Goal: Use online tool/utility

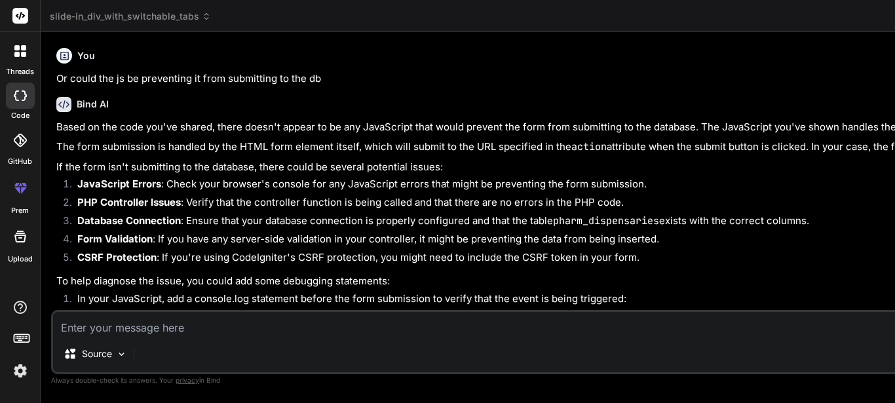
type textarea "x"
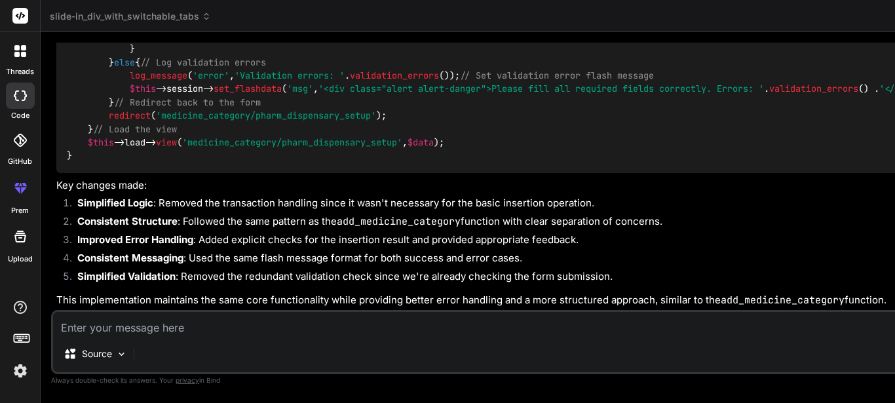
scroll to position [5801, 0]
type textarea "public function pharm_dispensary_setup() { $this->custom_lib->page_protect(); $…"
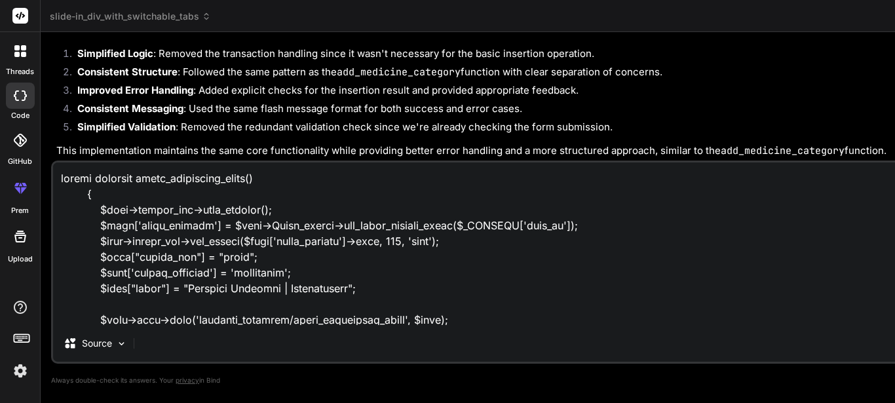
scroll to position [787, 0]
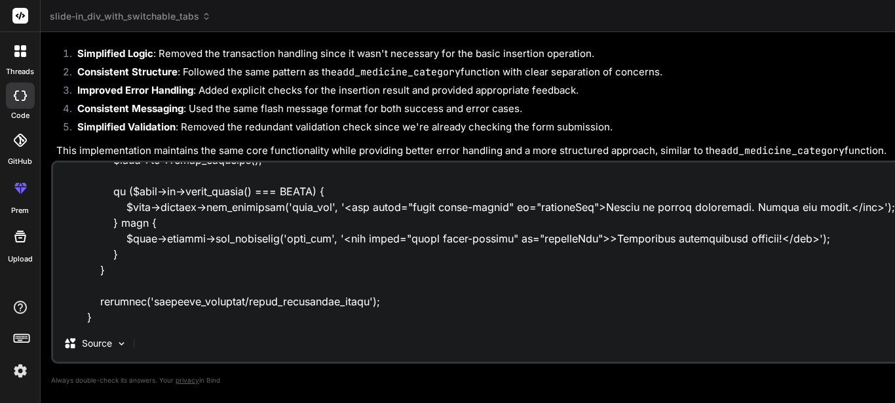
type textarea "x"
type textarea "public function pharm_dispensary_setup() { $this->custom_lib->page_protect(); $…"
type textarea "x"
type textarea "public function pharm_dispensary_setup() { $this->custom_lib->page_protect(); $…"
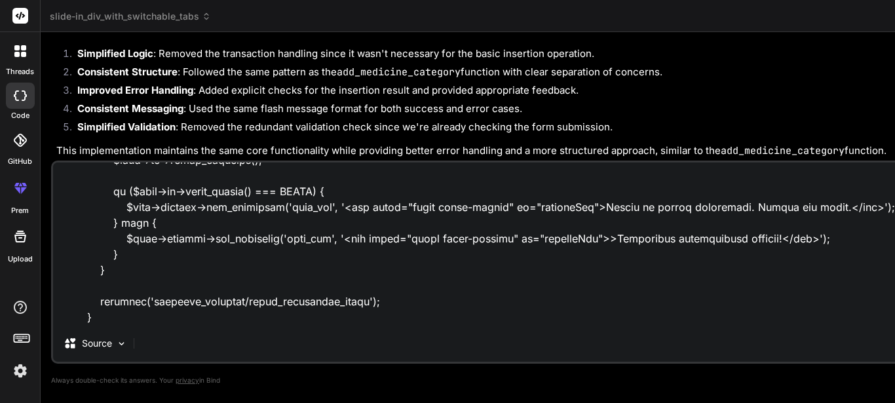
type textarea "x"
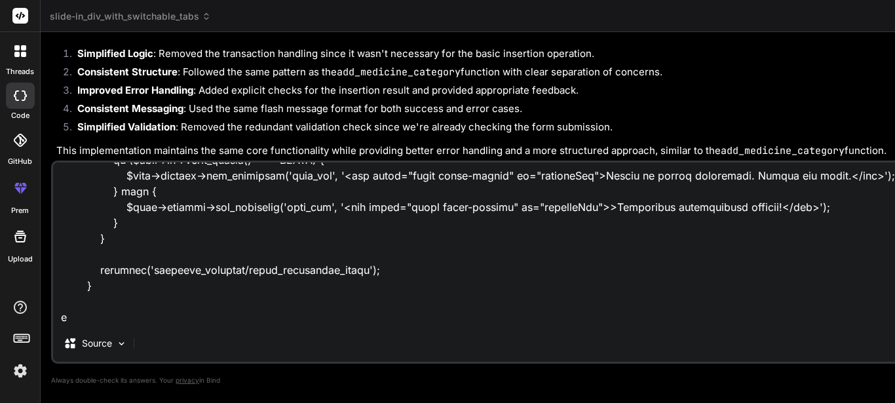
type textarea "public function pharm_dispensary_setup() { $this->custom_lib->page_protect(); $…"
type textarea "x"
type textarea "public function pharm_dispensary_setup() { $this->custom_lib->page_protect(); $…"
type textarea "x"
type textarea "public function pharm_dispensary_setup() { $this->custom_lib->page_protect(); $…"
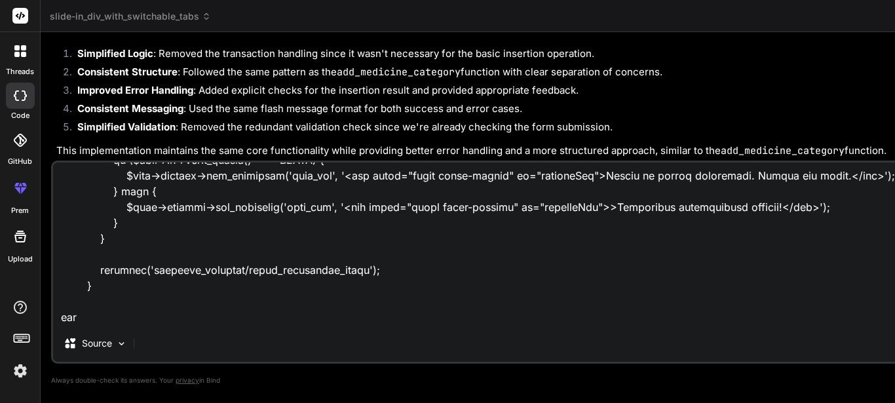
type textarea "x"
type textarea "public function pharm_dispensary_setup() { $this->custom_lib->page_protect(); $…"
type textarea "x"
type textarea "public function pharm_dispensary_setup() { $this->custom_lib->page_protect(); $…"
type textarea "x"
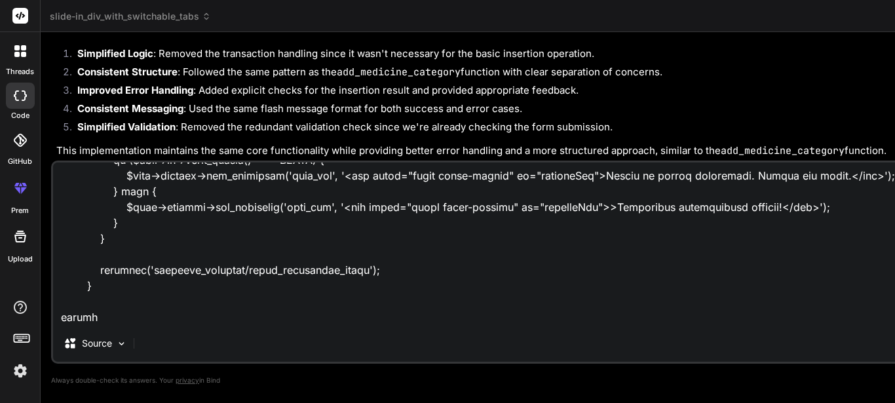
type textarea "public function pharm_dispensary_setup() { $this->custom_lib->page_protect(); $…"
type textarea "x"
type textarea "public function pharm_dispensary_setup() { $this->custom_lib->page_protect(); $…"
type textarea "x"
type textarea "public function pharm_dispensary_setup() { $this->custom_lib->page_protect(); $…"
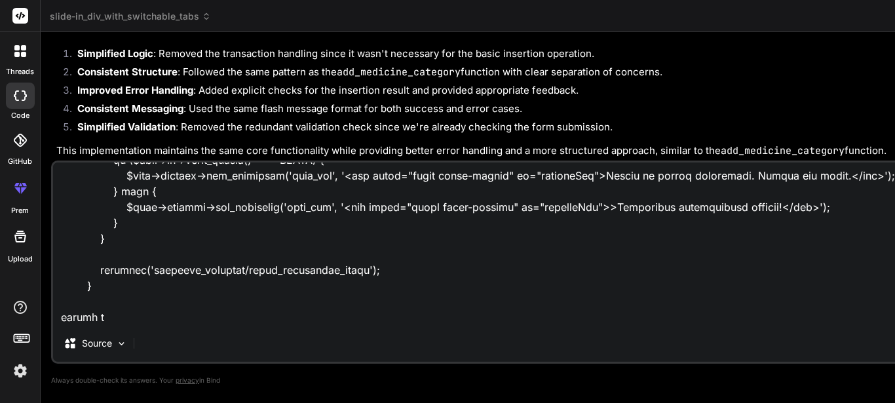
type textarea "x"
type textarea "public function pharm_dispensary_setup() { $this->custom_lib->page_protect(); $…"
type textarea "x"
type textarea "public function pharm_dispensary_setup() { $this->custom_lib->page_protect(); $…"
type textarea "x"
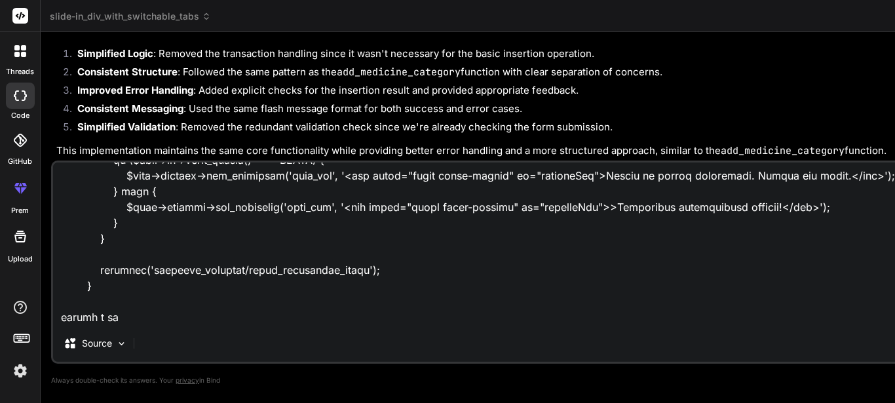
type textarea "public function pharm_dispensary_setup() { $this->custom_lib->page_protect(); $…"
type textarea "x"
type textarea "public function pharm_dispensary_setup() { $this->custom_lib->page_protect(); $…"
type textarea "x"
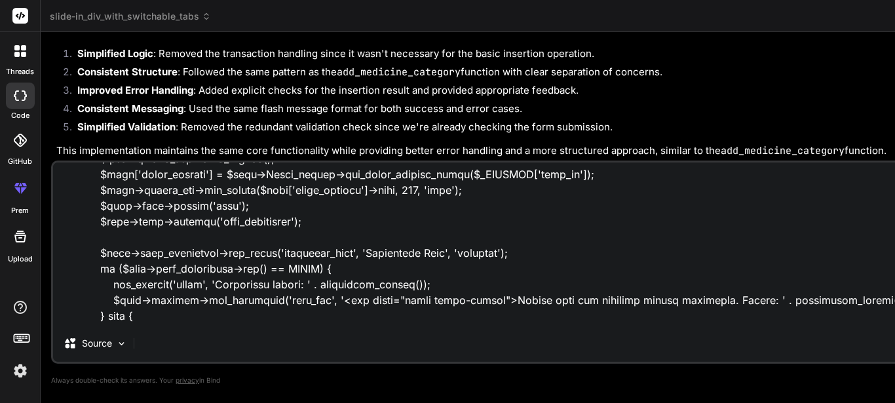
scroll to position [197, 0]
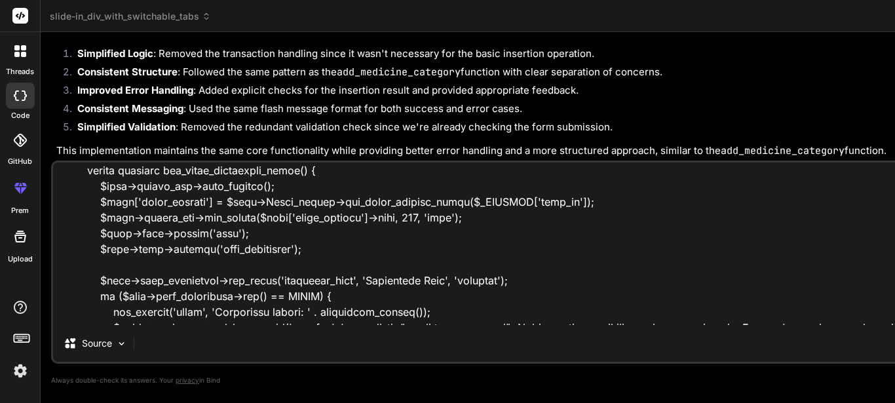
drag, startPoint x: 161, startPoint y: 217, endPoint x: 314, endPoint y: 223, distance: 152.7
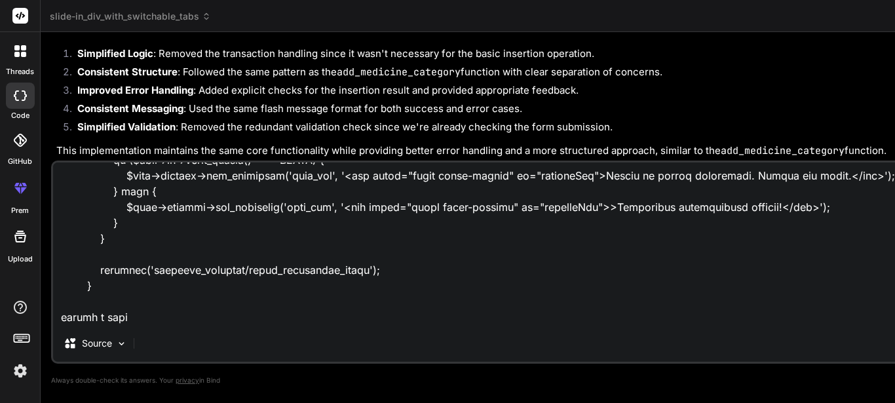
scroll to position [820, 0]
type textarea "public function pharm_dispensary_setup() { $this->custom_lib->page_protect(); $…"
type textarea "x"
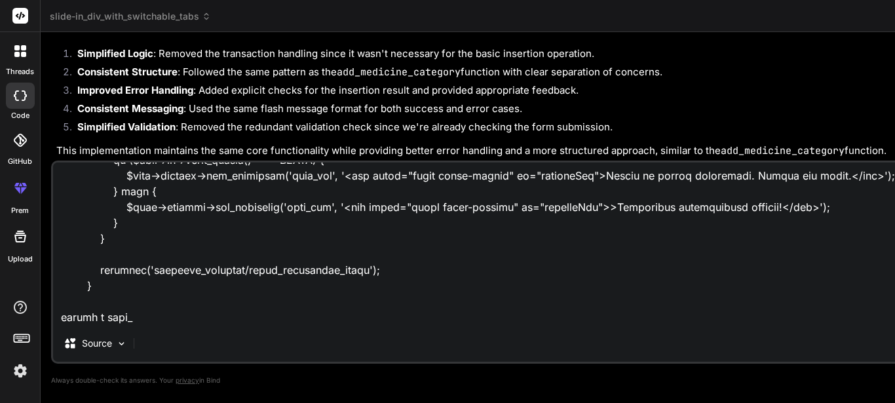
type textarea "public function pharm_dispensary_setup() { $this->custom_lib->page_protect(); $…"
type textarea "x"
type textarea "public function pharm_dispensary_setup() { $this->custom_lib->page_protect(); $…"
type textarea "x"
type textarea "public function pharm_dispensary_setup() { $this->custom_lib->page_protect(); $…"
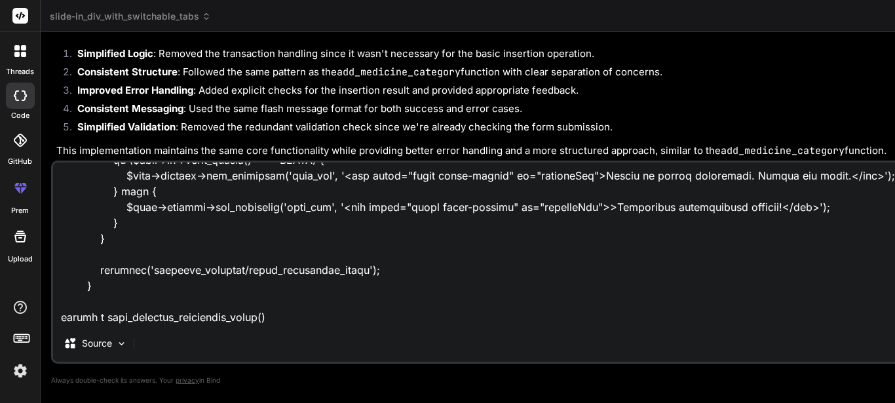
type textarea "x"
type textarea "public function pharm_dispensary_setup() { $this->custom_lib->page_protect(); $…"
type textarea "x"
type textarea "public function pharm_dispensary_setup() { $this->custom_lib->page_protect(); $…"
type textarea "x"
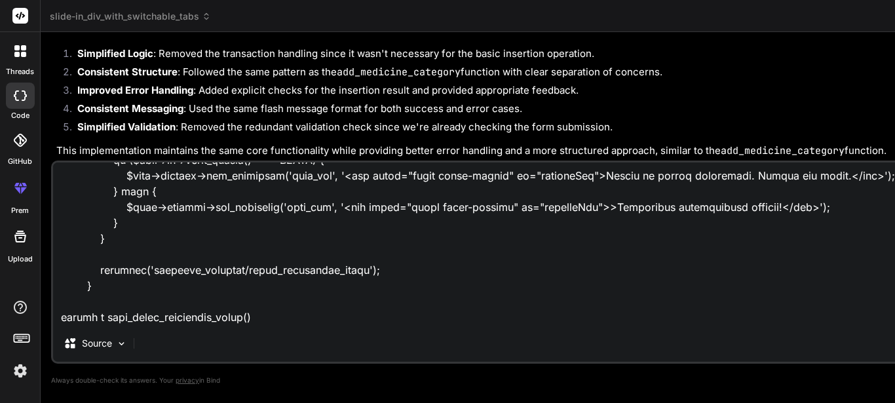
type textarea "public function pharm_dispensary_setup() { $this->custom_lib->page_protect(); $…"
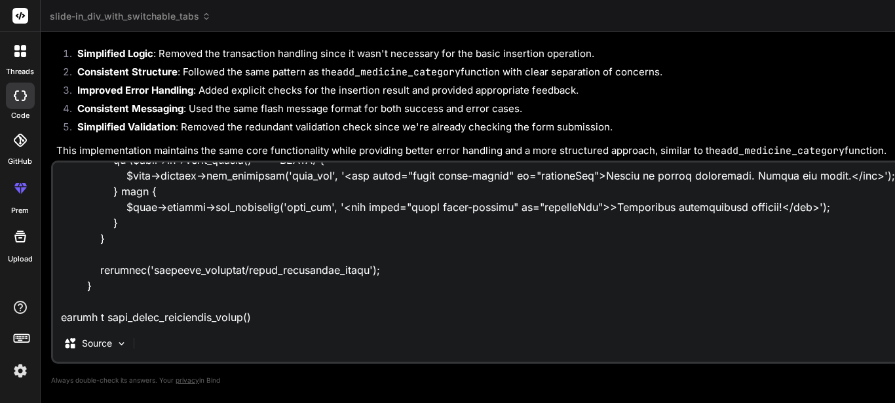
type textarea "x"
type textarea "public function pharm_dispensary_setup() { $this->custom_lib->page_protect(); $…"
type textarea "x"
type textarea "public function pharm_dispensary_setup() { $this->custom_lib->page_protect(); $…"
type textarea "x"
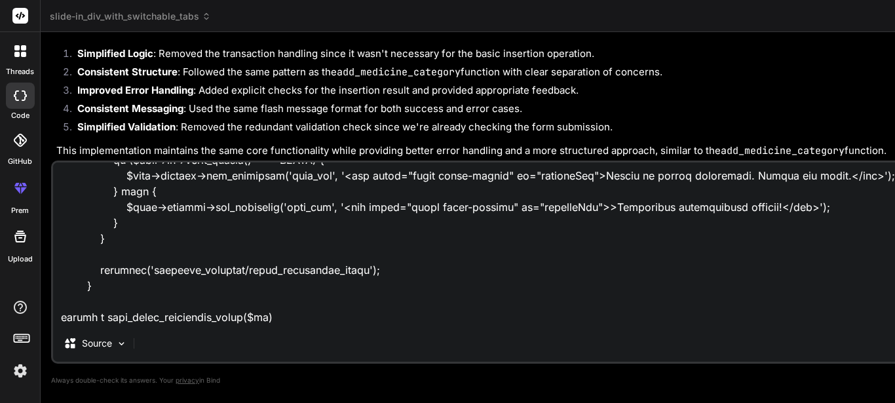
type textarea "public function pharm_dispensary_setup() { $this->custom_lib->page_protect(); $…"
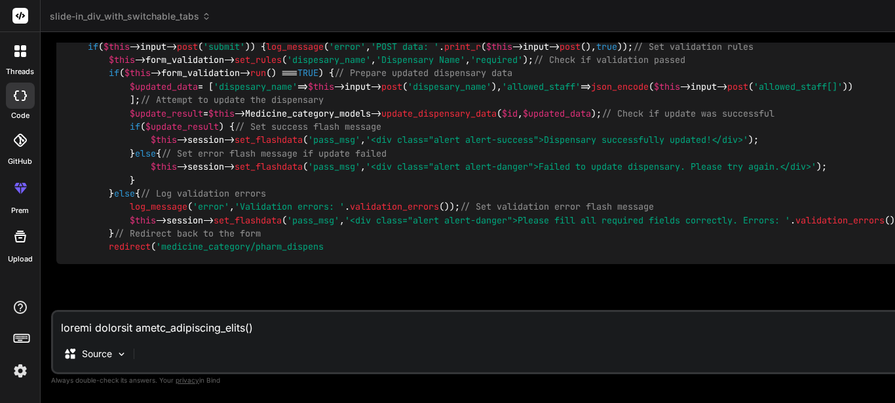
scroll to position [7897, 0]
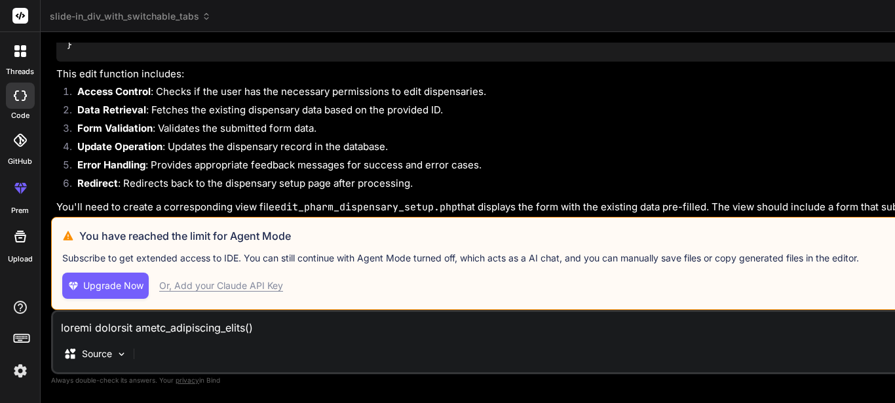
type textarea "x"
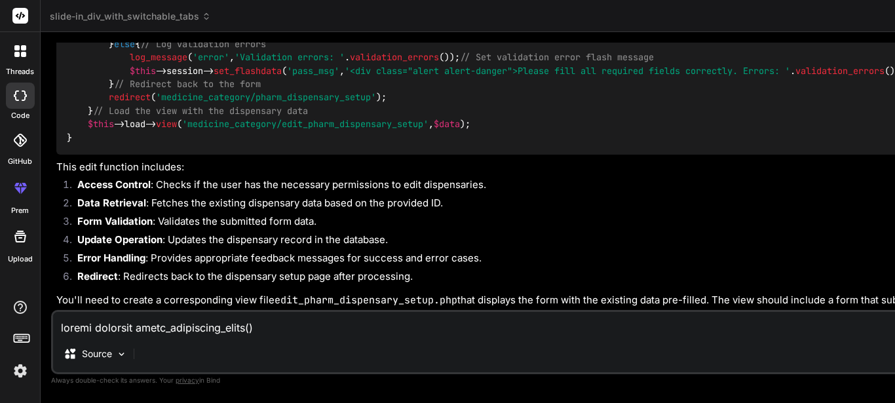
scroll to position [8291, 0]
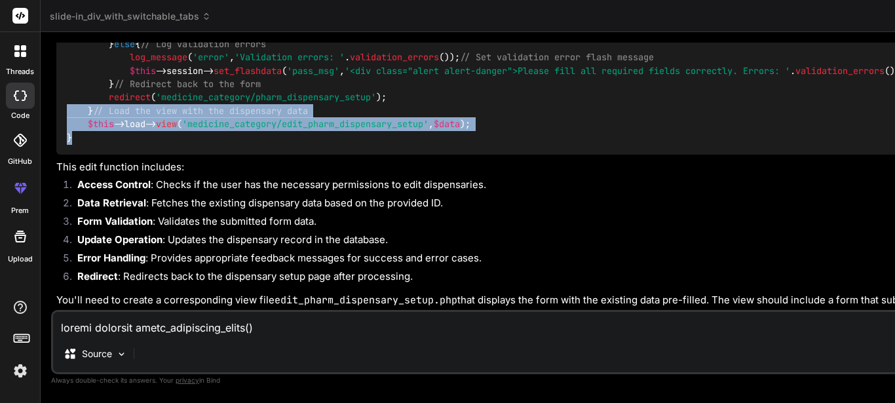
drag, startPoint x: 121, startPoint y: 177, endPoint x: 48, endPoint y: 128, distance: 87.2
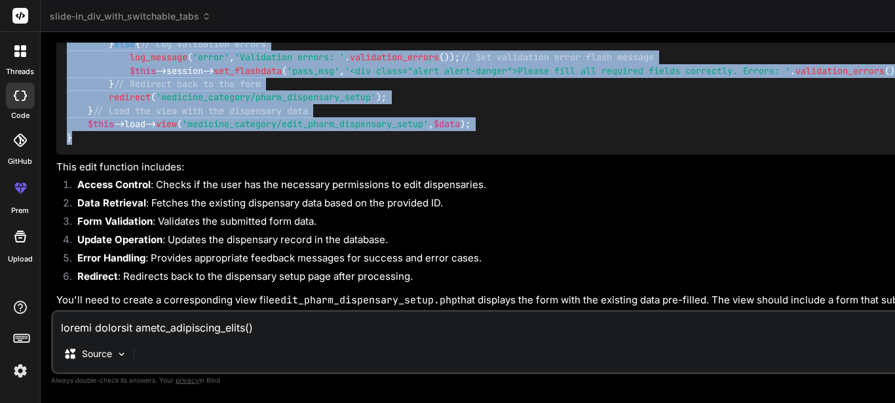
copy code "public function edit_pharm_dispensary_setup ( $id = null ) { // Initialize and …"
